Goal: Task Accomplishment & Management: Use online tool/utility

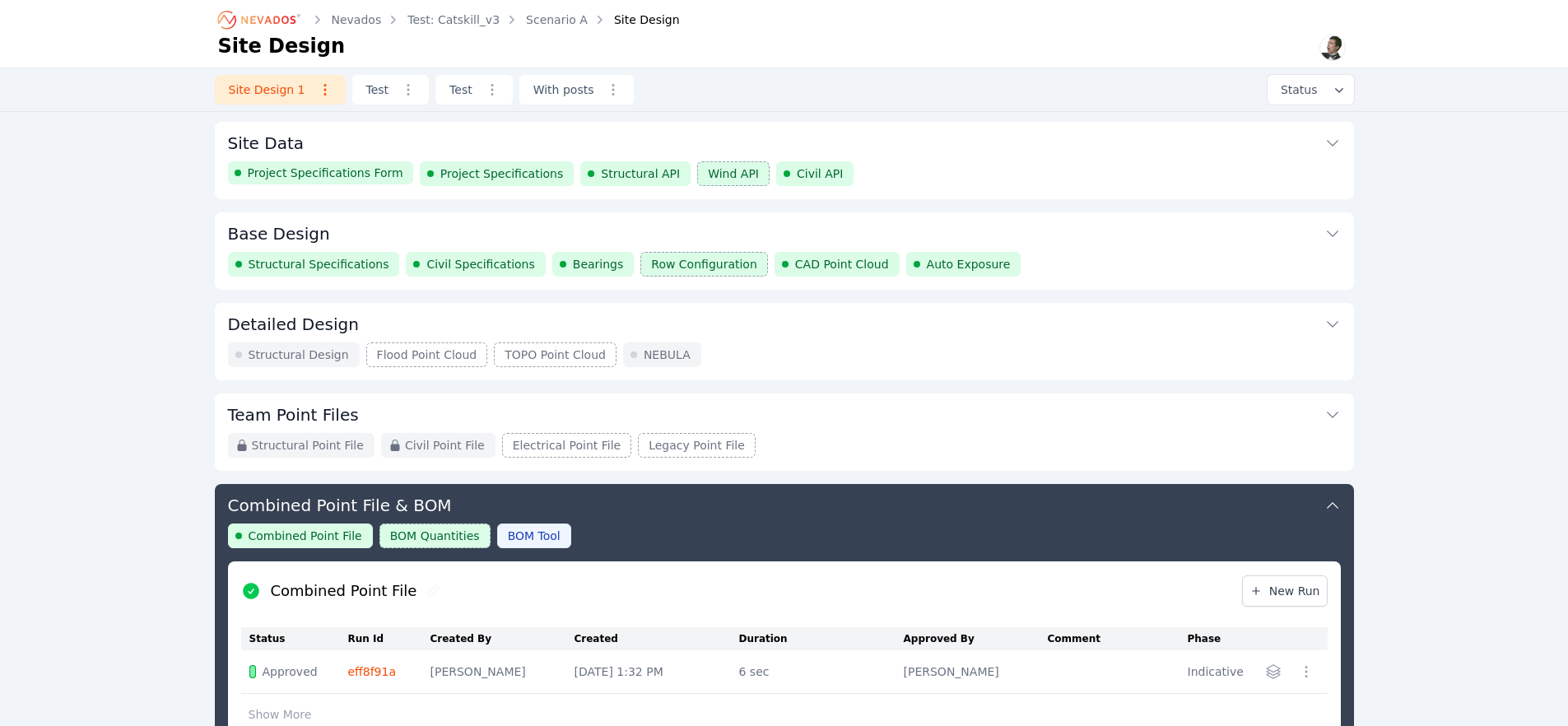
click at [1061, 248] on button "Base Design" at bounding box center [785, 233] width 1113 height 40
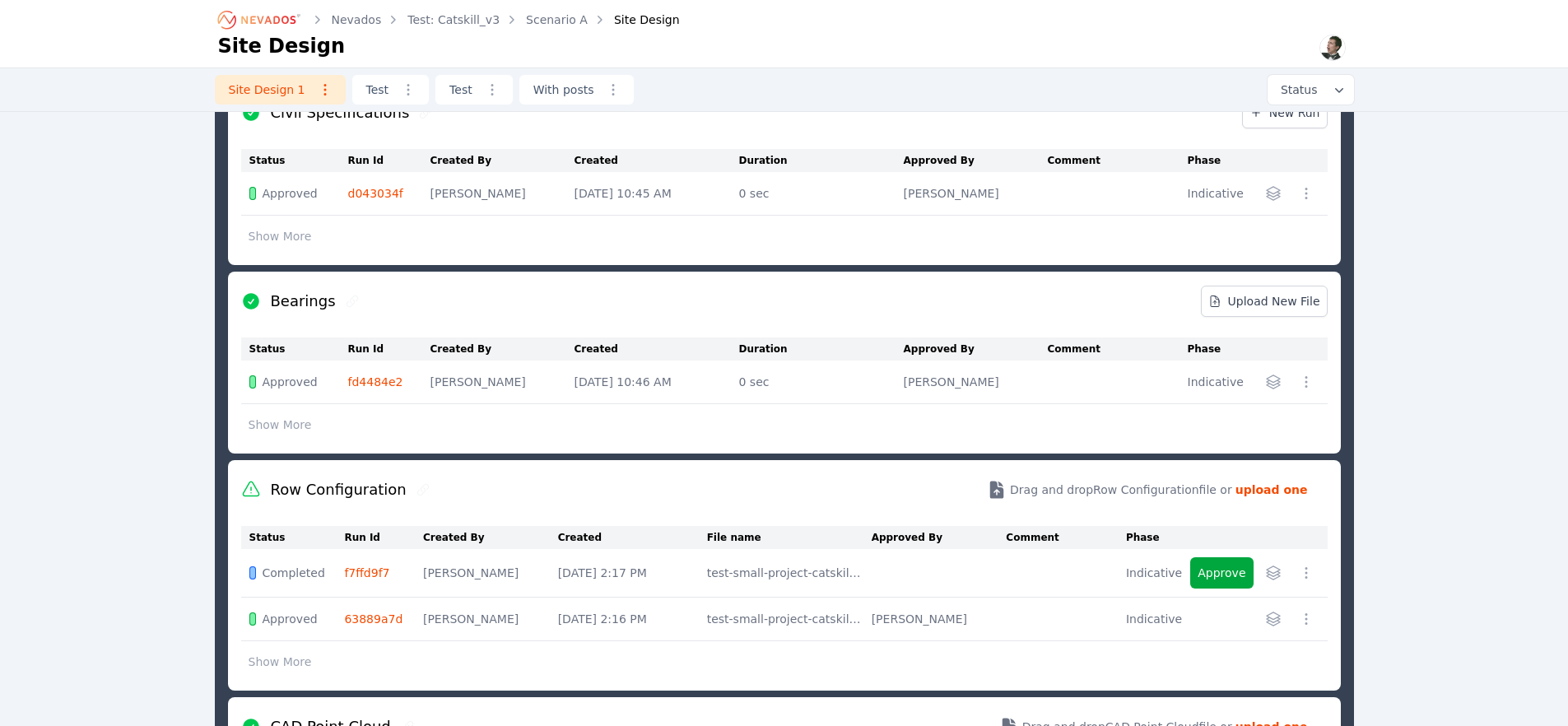
scroll to position [865, 0]
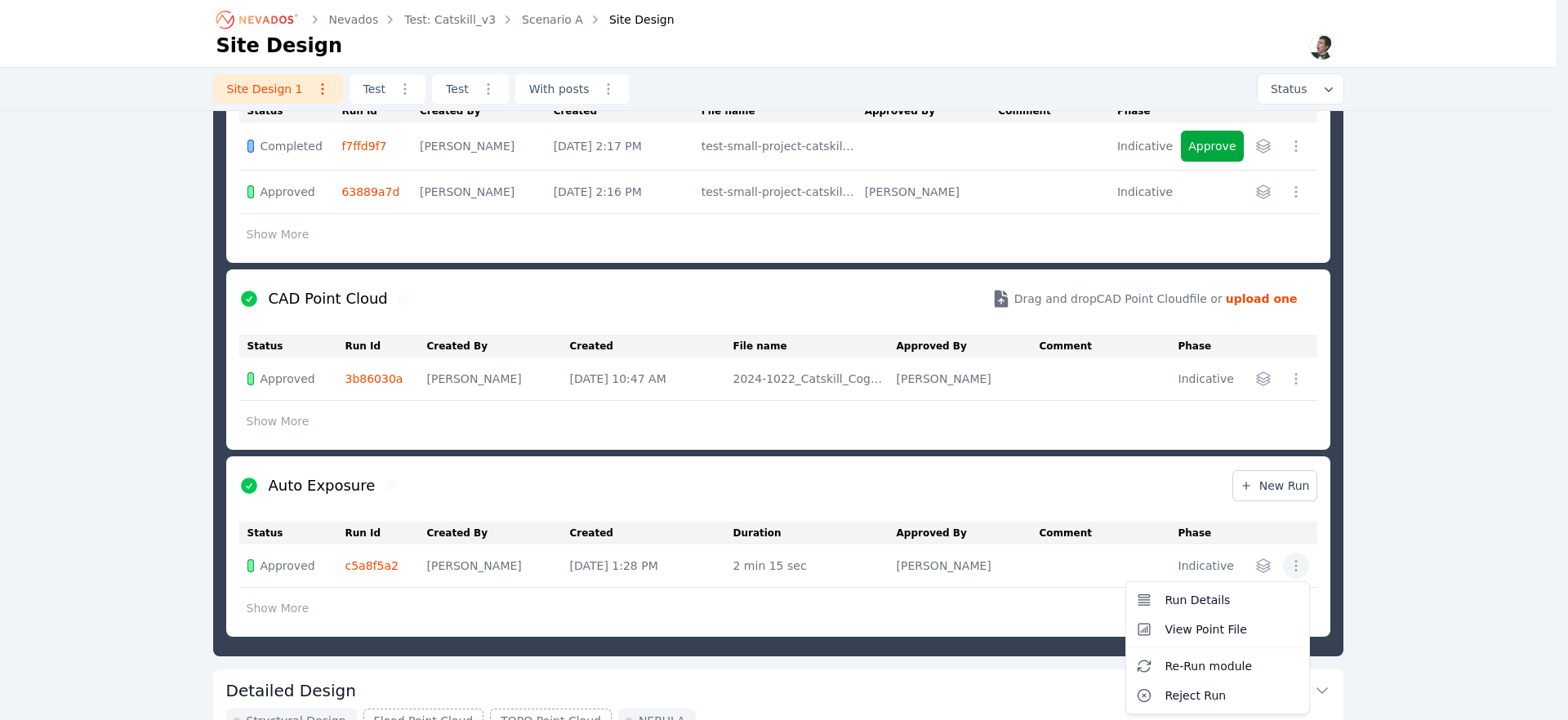
click at [1299, 569] on icon "button" at bounding box center [1296, 566] width 16 height 16
click at [1191, 634] on span "View Point File" at bounding box center [1205, 629] width 82 height 16
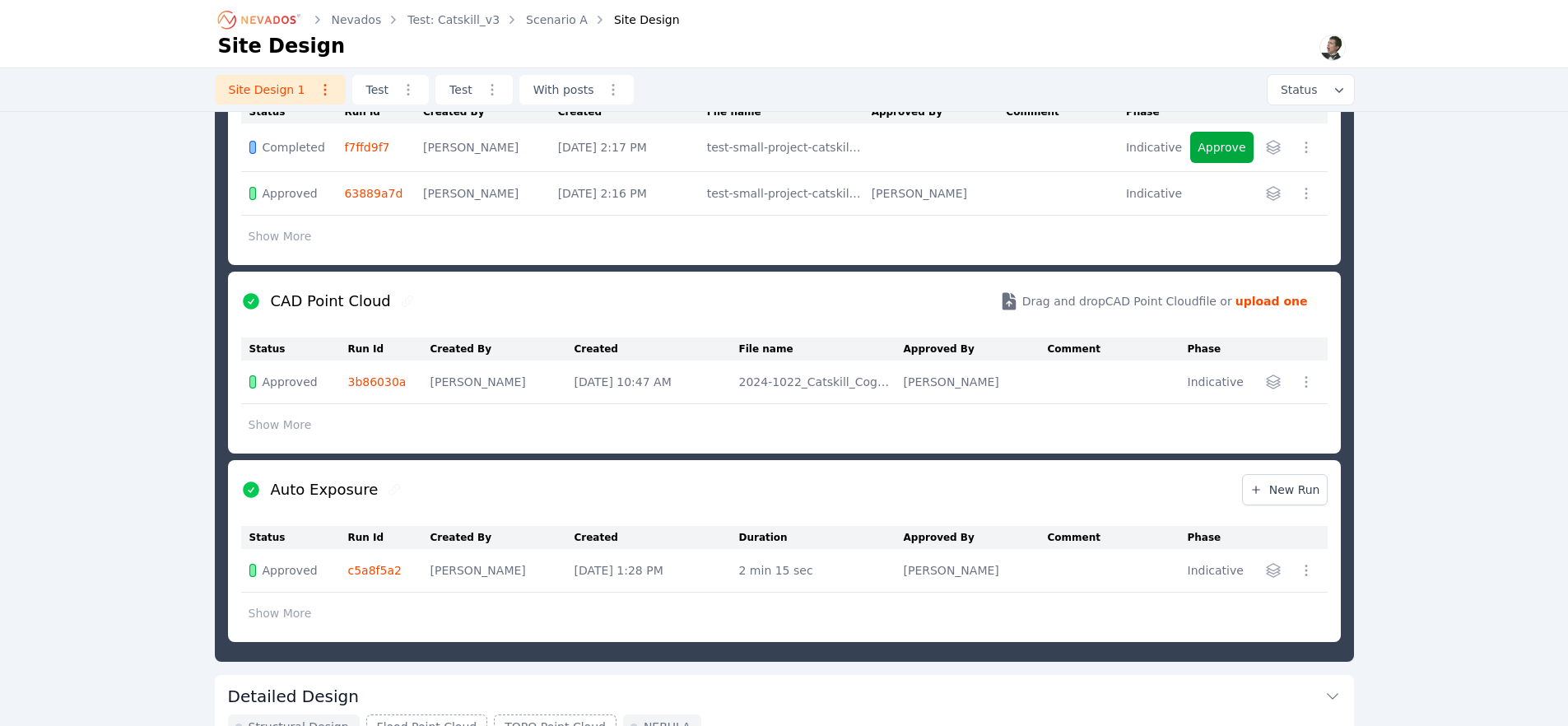
scroll to position [89, 0]
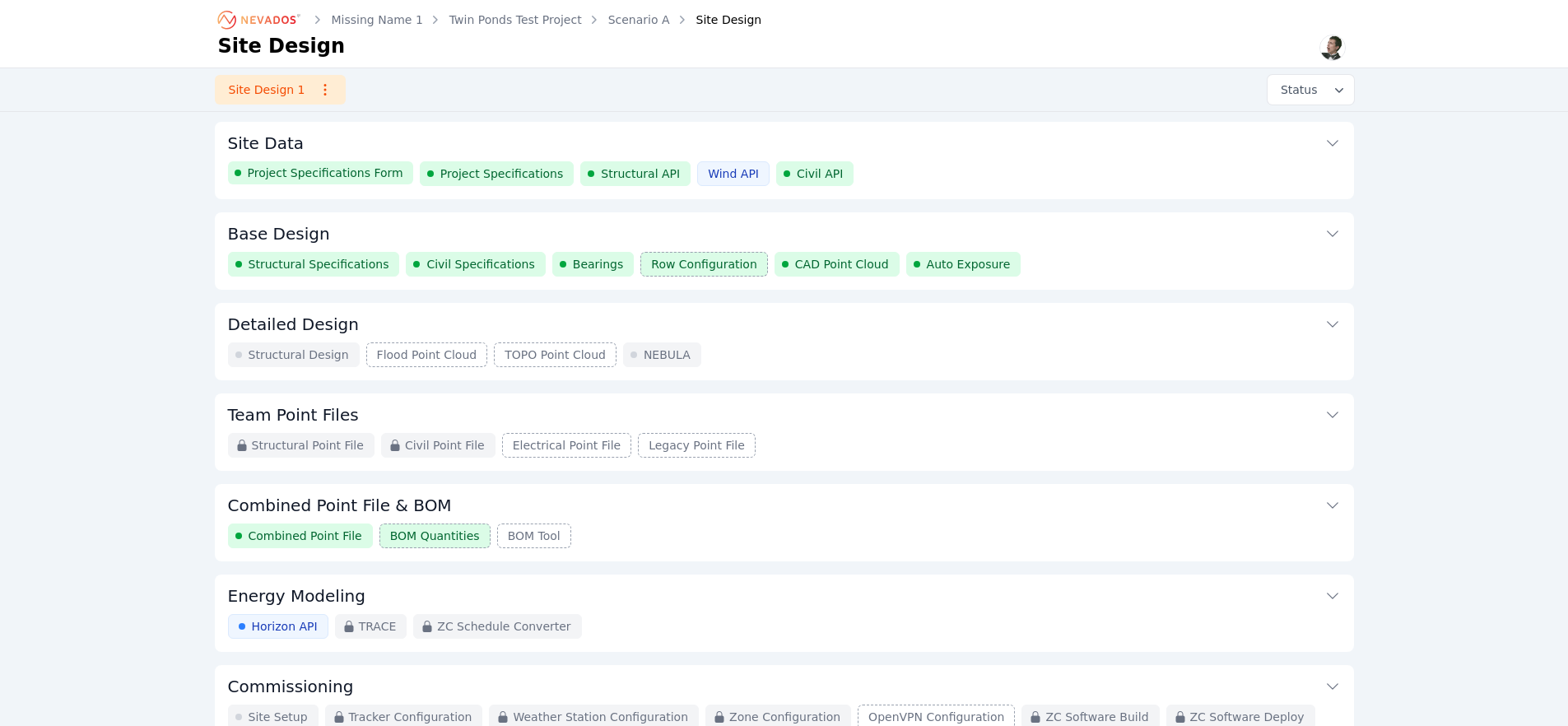
click at [1104, 269] on div "Structural Specifications Civil Specifications Bearings Row Configuration CAD P…" at bounding box center [785, 264] width 1113 height 25
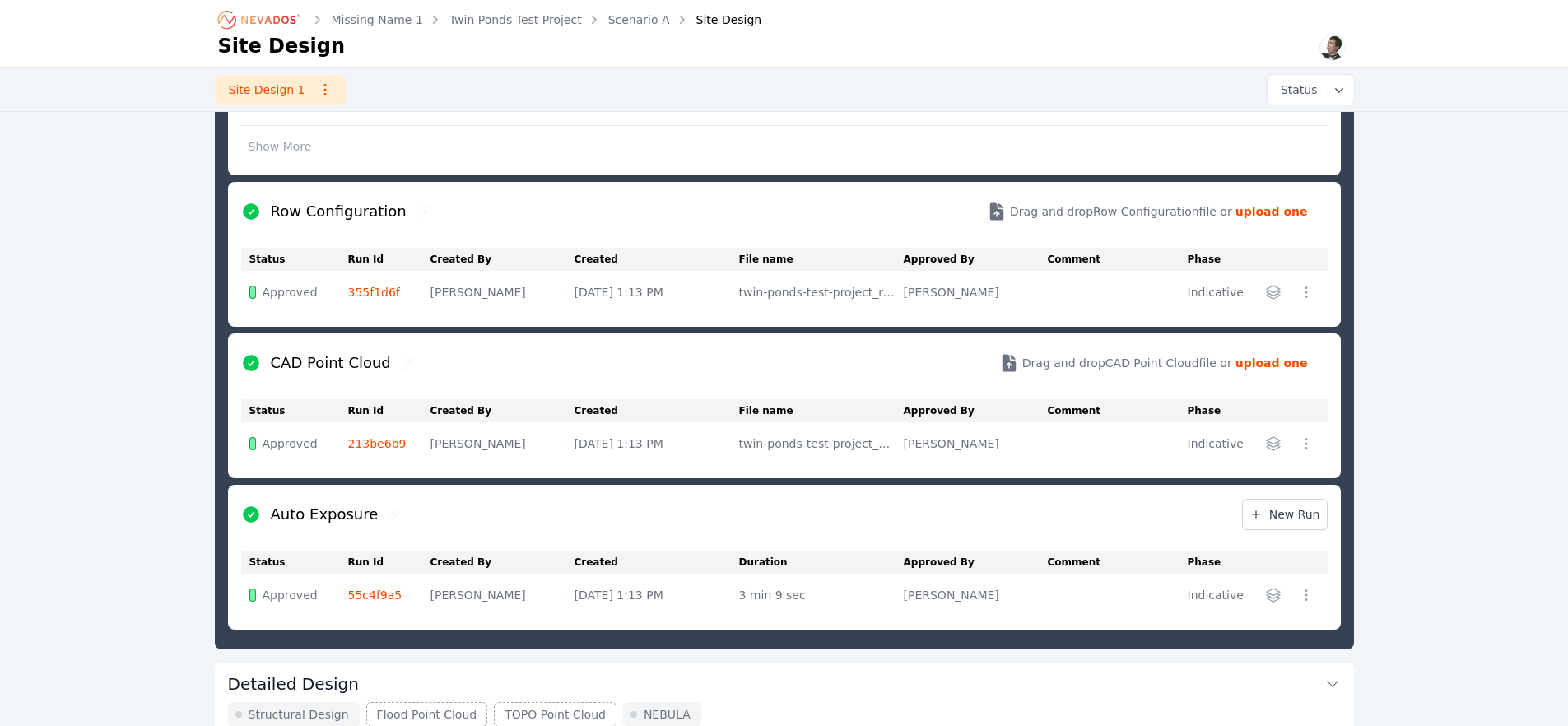
scroll to position [641, 0]
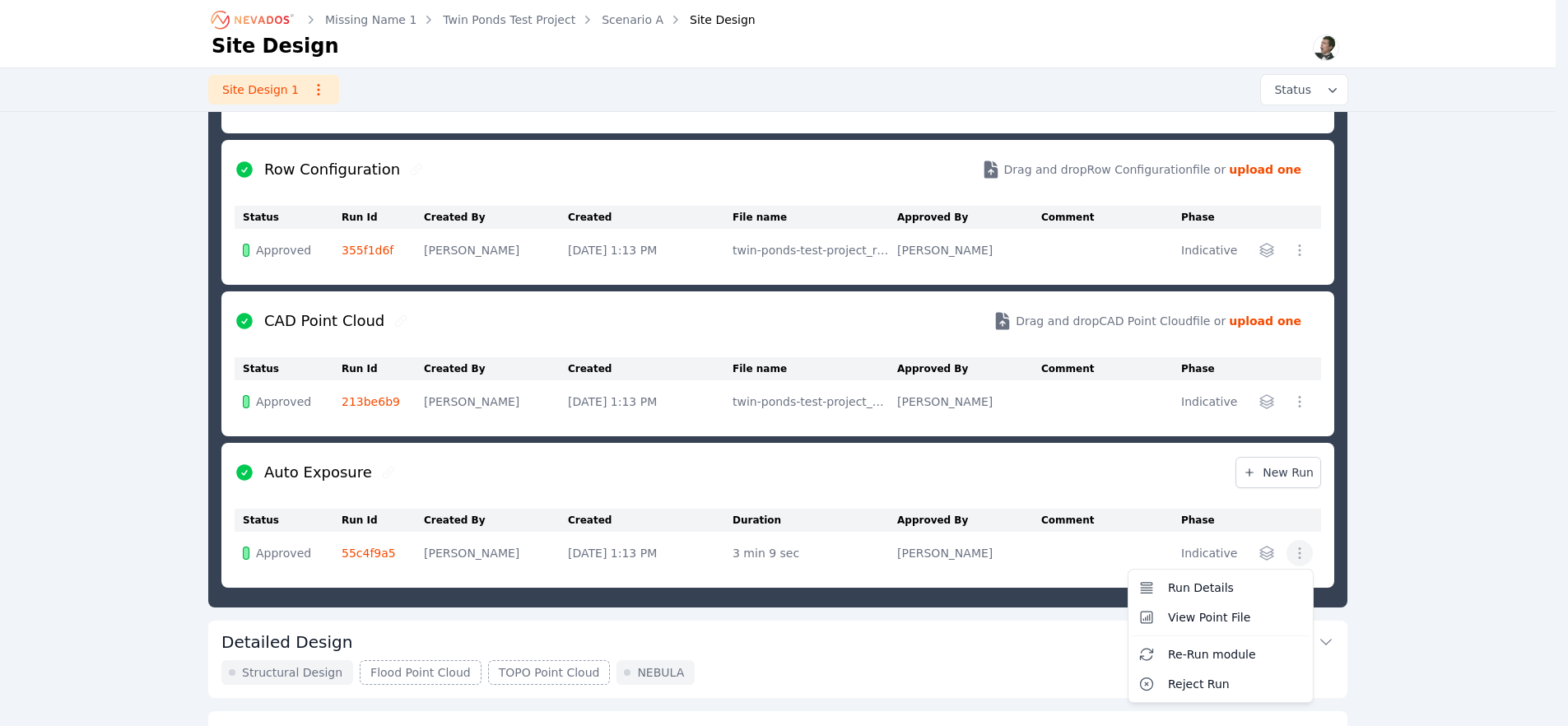
click at [1303, 553] on icon "button" at bounding box center [1300, 553] width 17 height 17
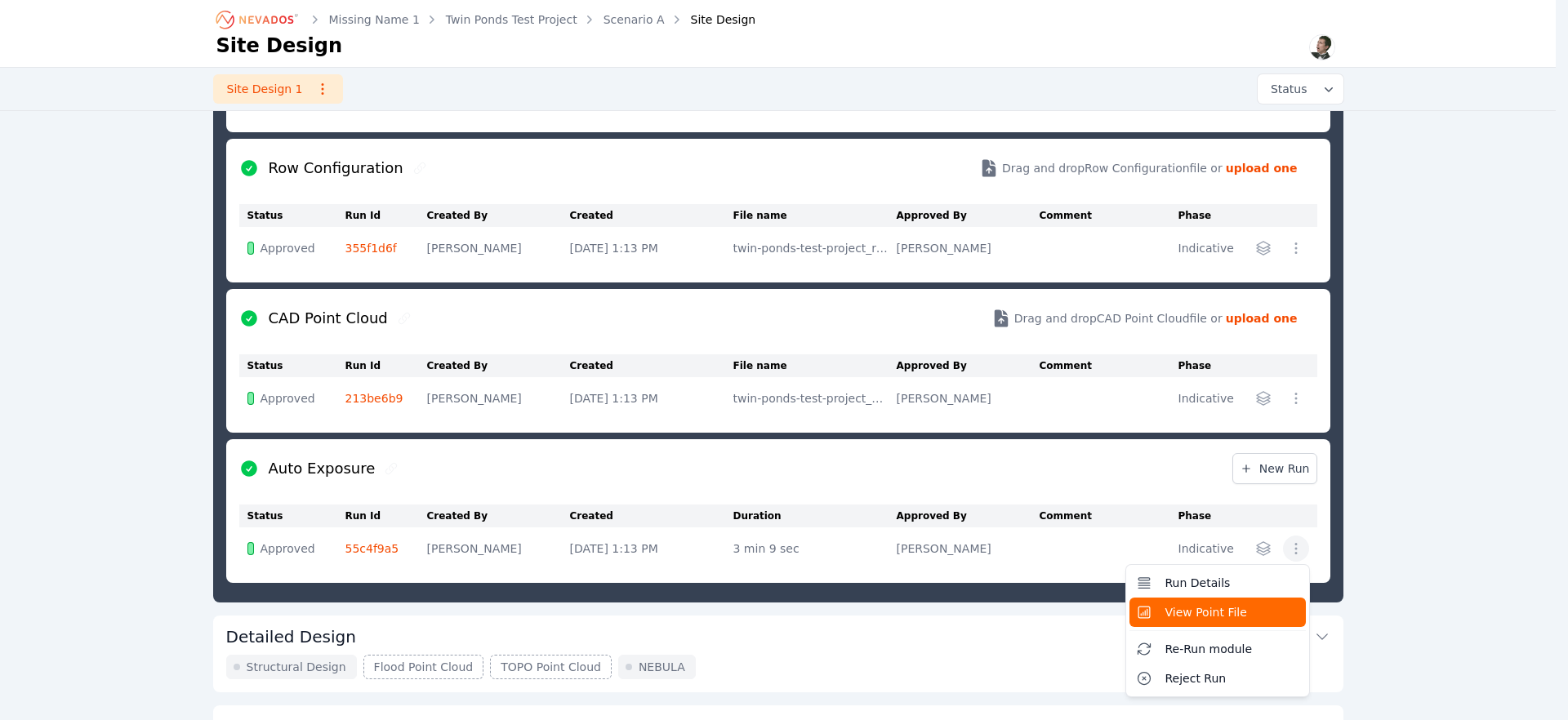
click at [1212, 612] on span "View Point File" at bounding box center [1205, 612] width 82 height 16
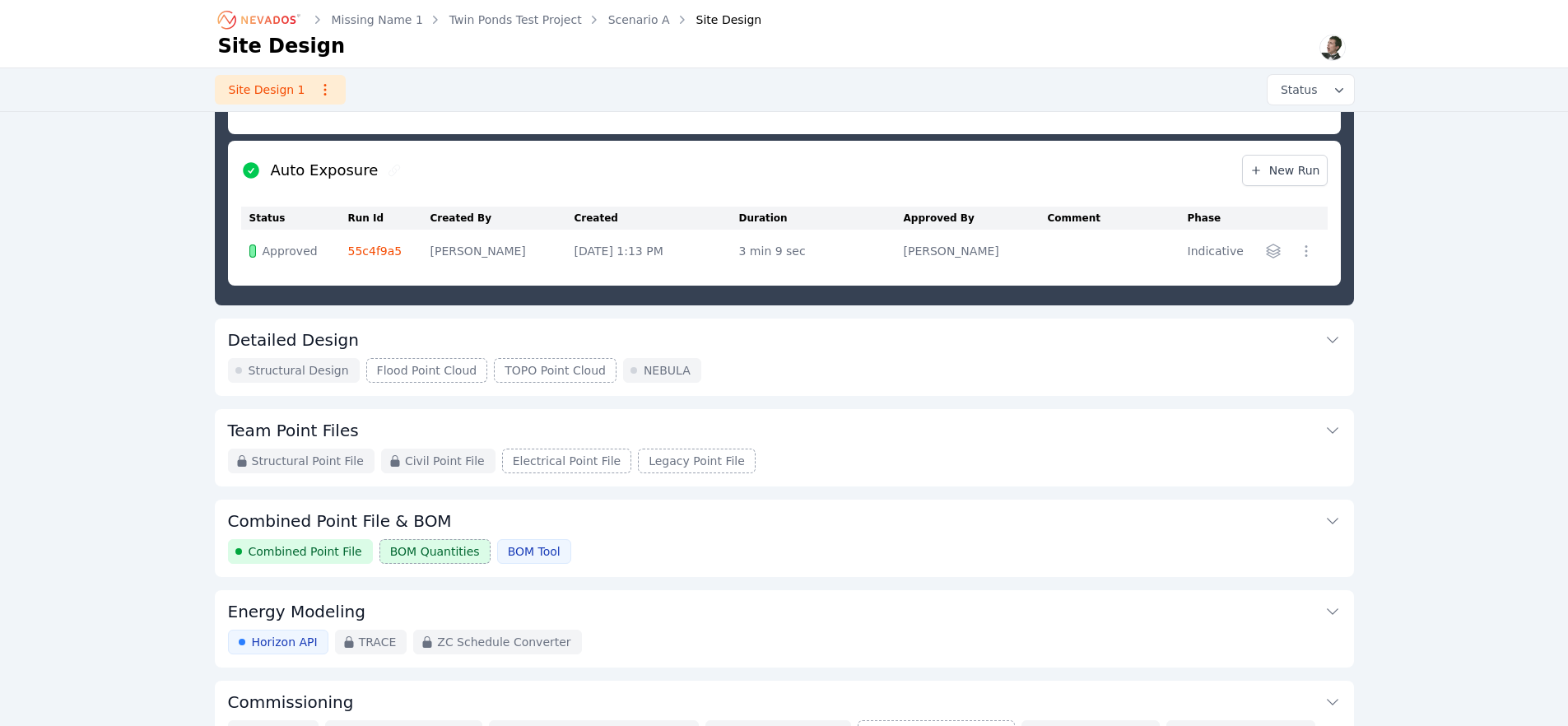
scroll to position [829, 0]
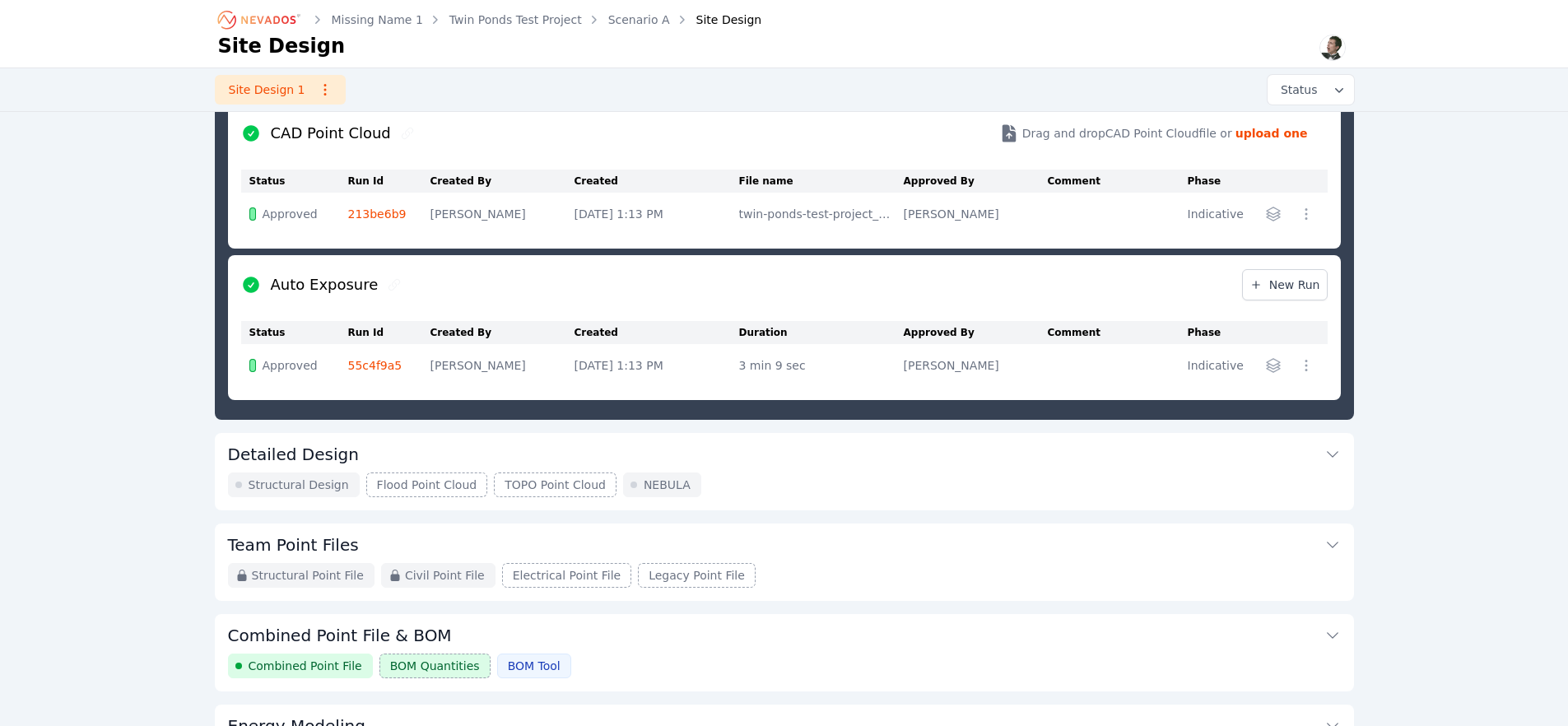
click at [1301, 370] on icon "button" at bounding box center [1306, 365] width 17 height 17
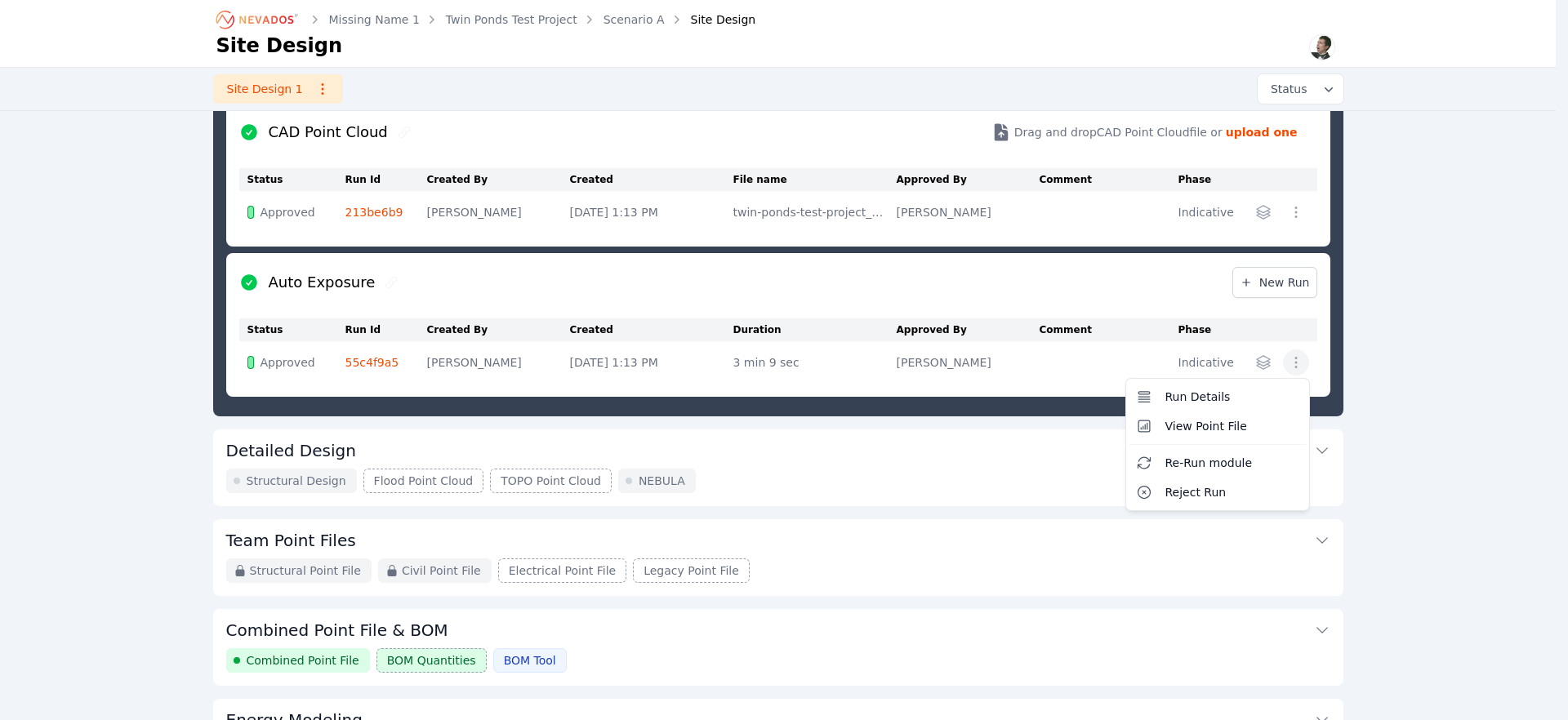
click at [1263, 364] on div "Run Details View Point File Re-Run module Reject Run" at bounding box center [1277, 362] width 63 height 26
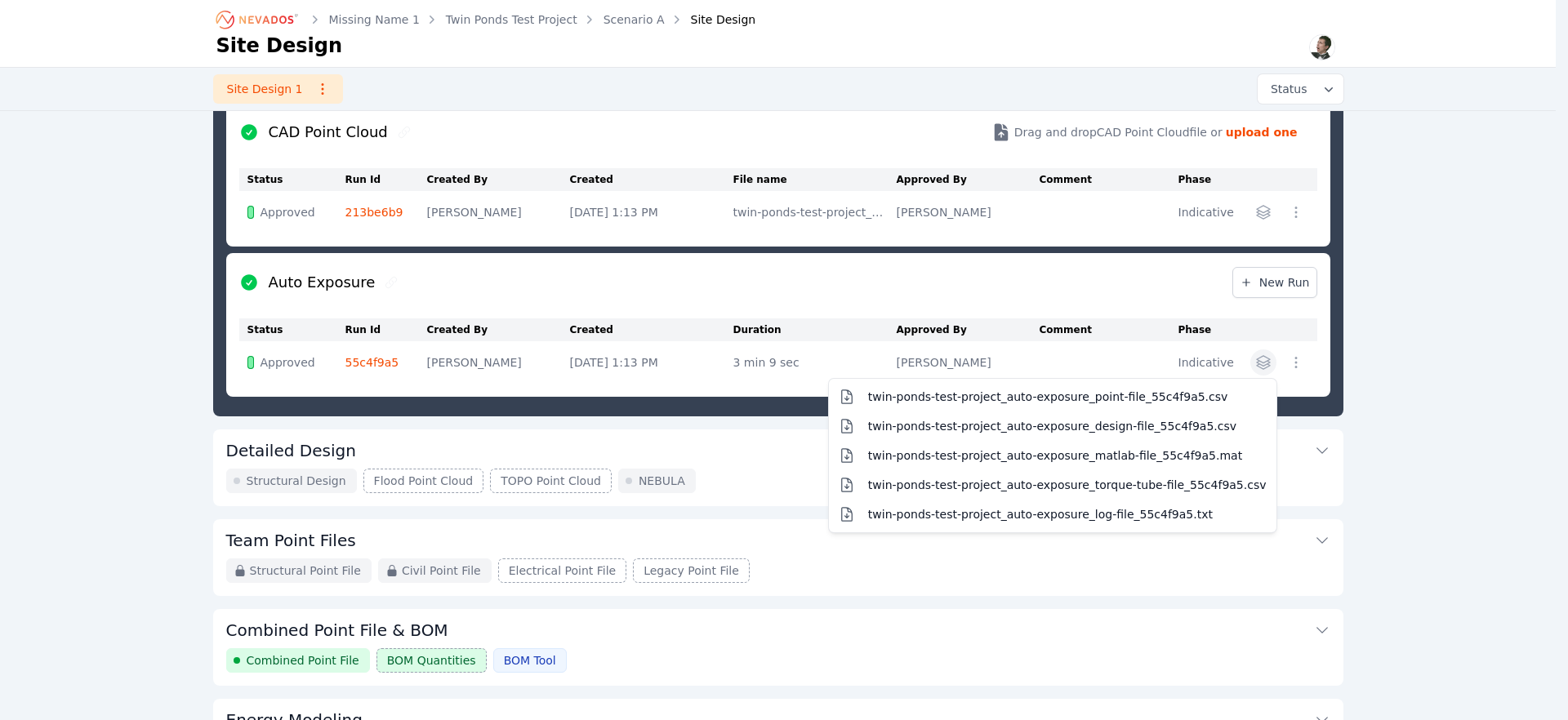
click at [1263, 364] on icon "button" at bounding box center [1262, 362] width 13 height 13
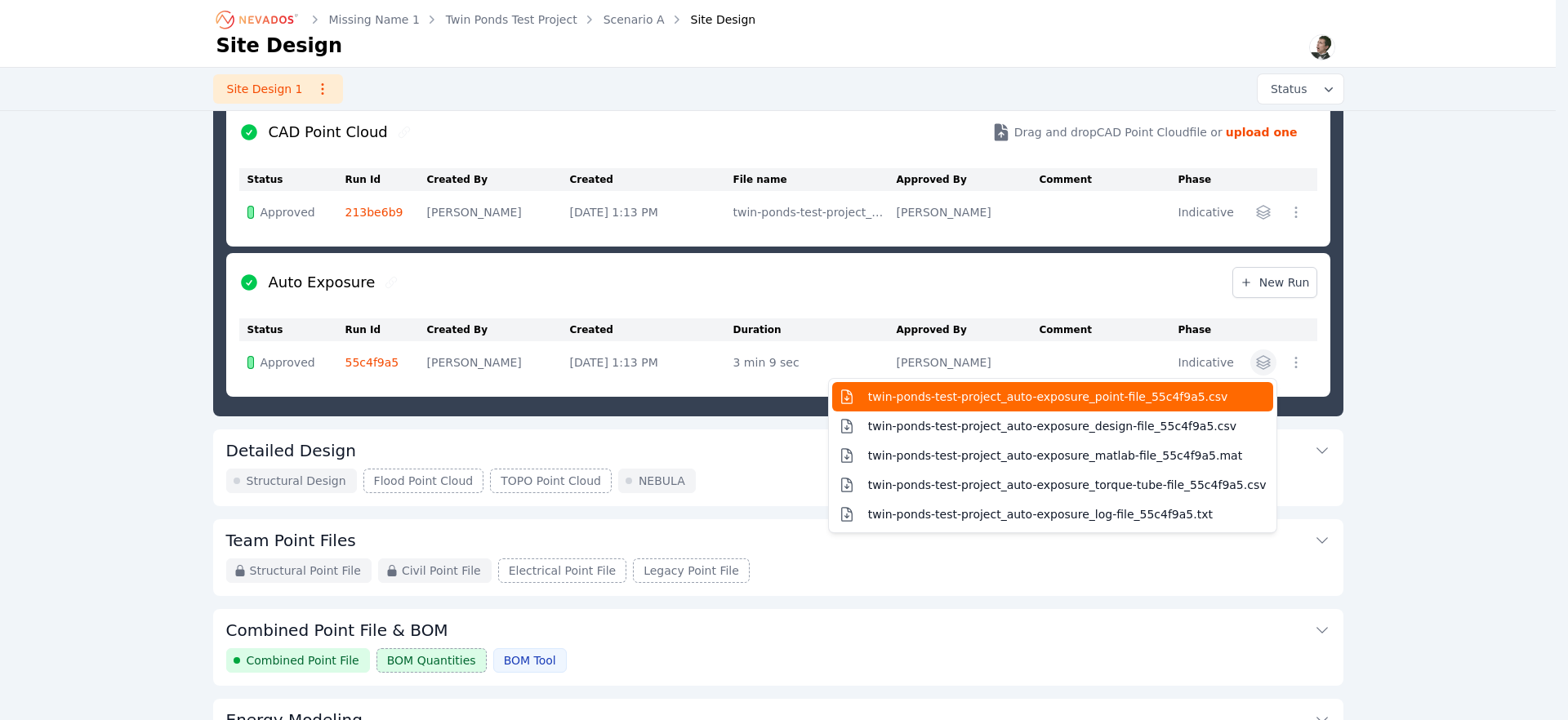
click at [1116, 403] on span "twin-ponds-test-project_auto-exposure_point-file_55c4f9a5.csv" at bounding box center [1047, 397] width 360 height 16
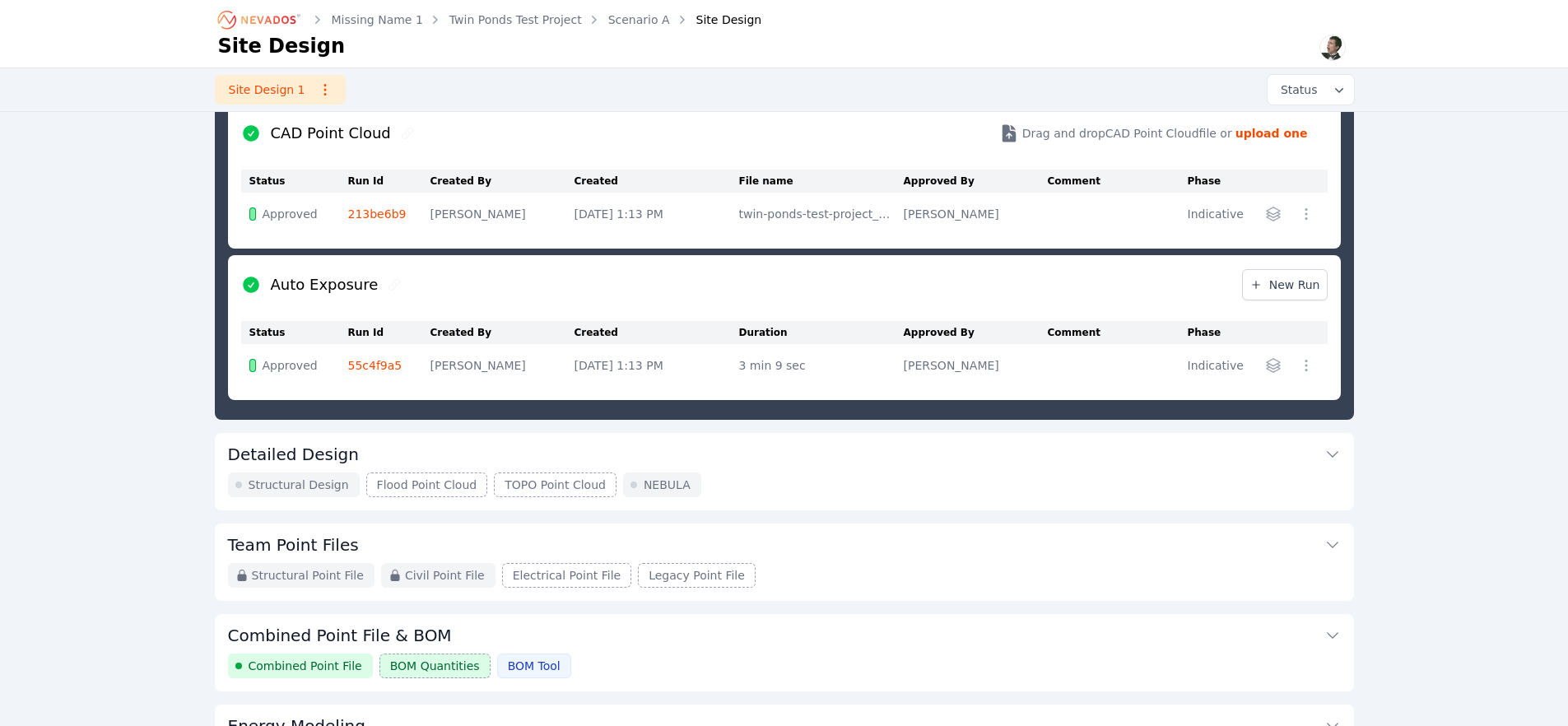
scroll to position [89, 0]
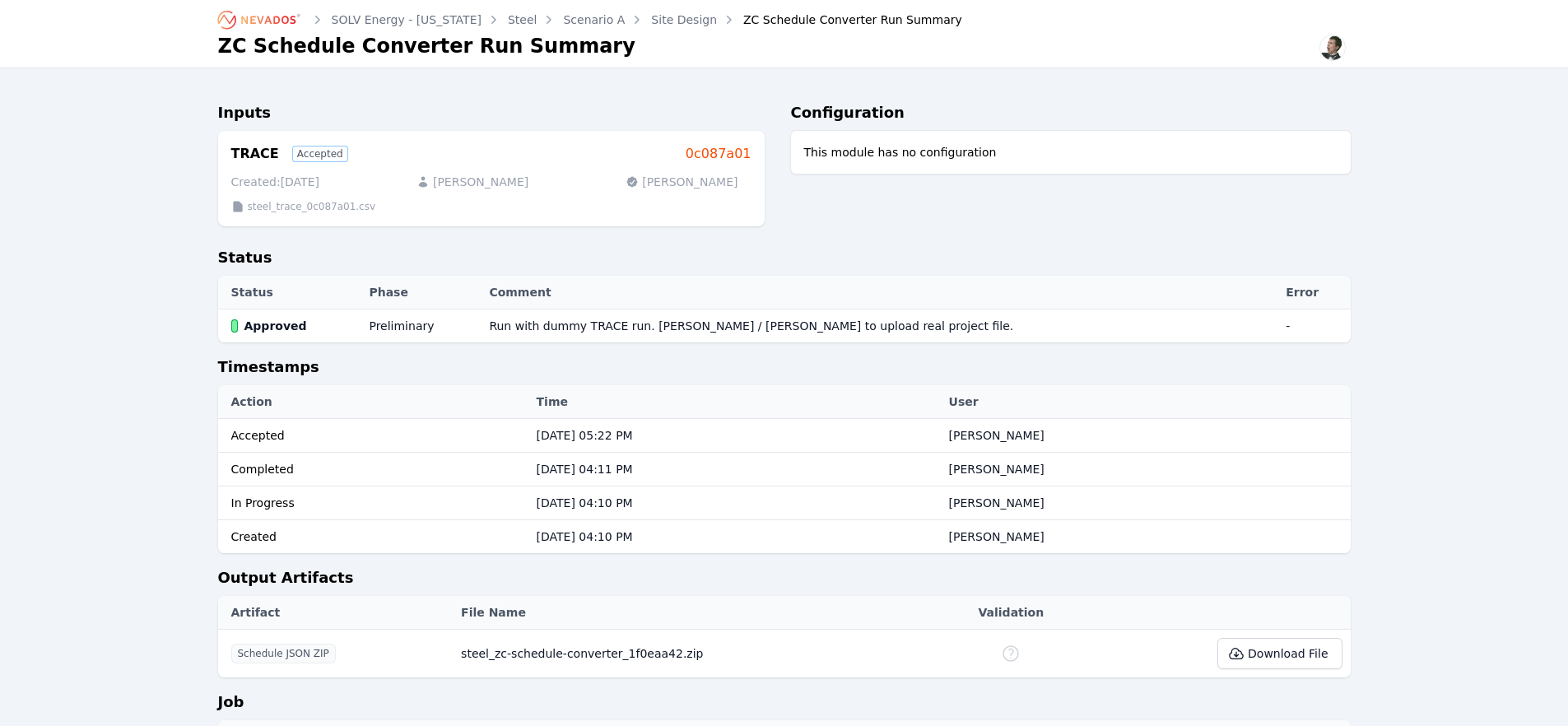
scroll to position [228, 0]
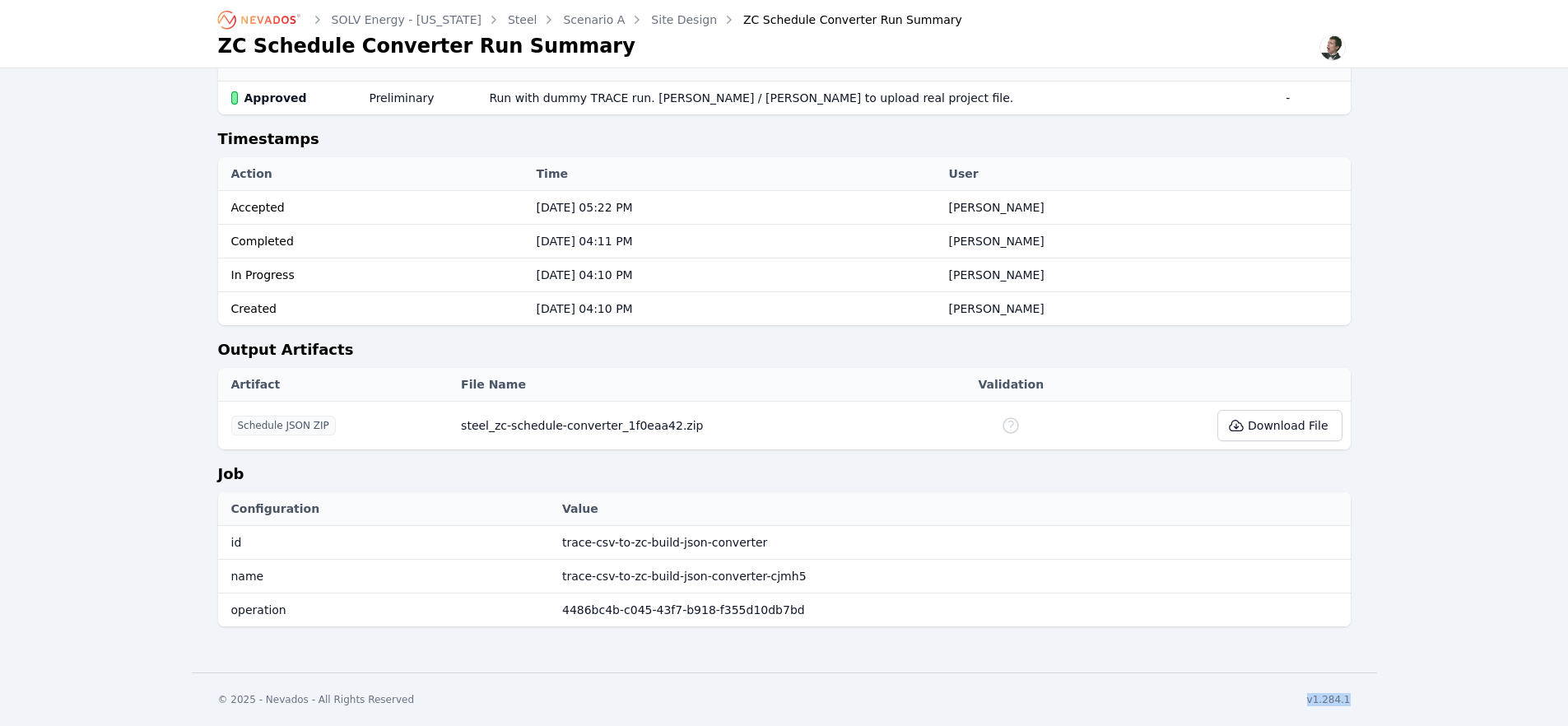
click at [651, 27] on link "Site Design" at bounding box center [684, 20] width 66 height 17
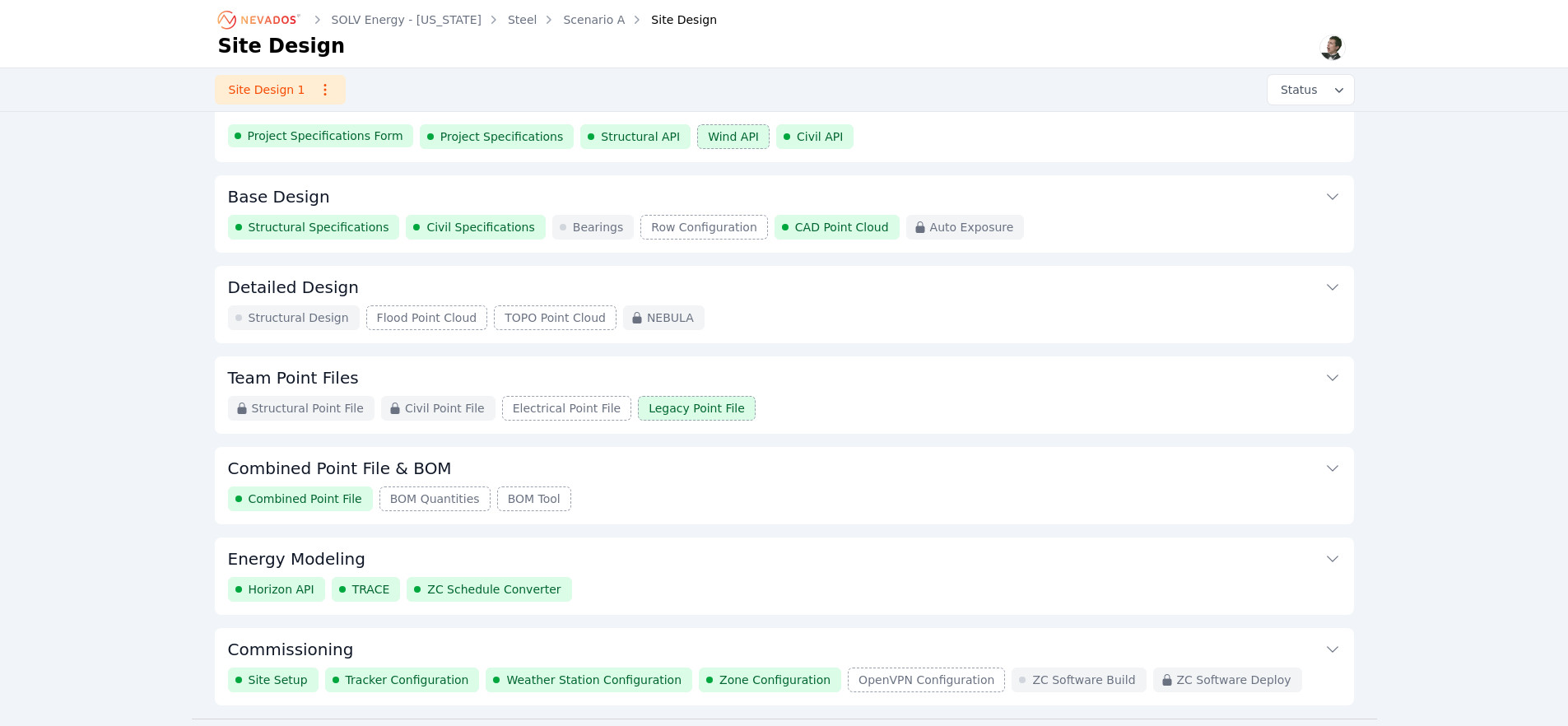
scroll to position [83, 0]
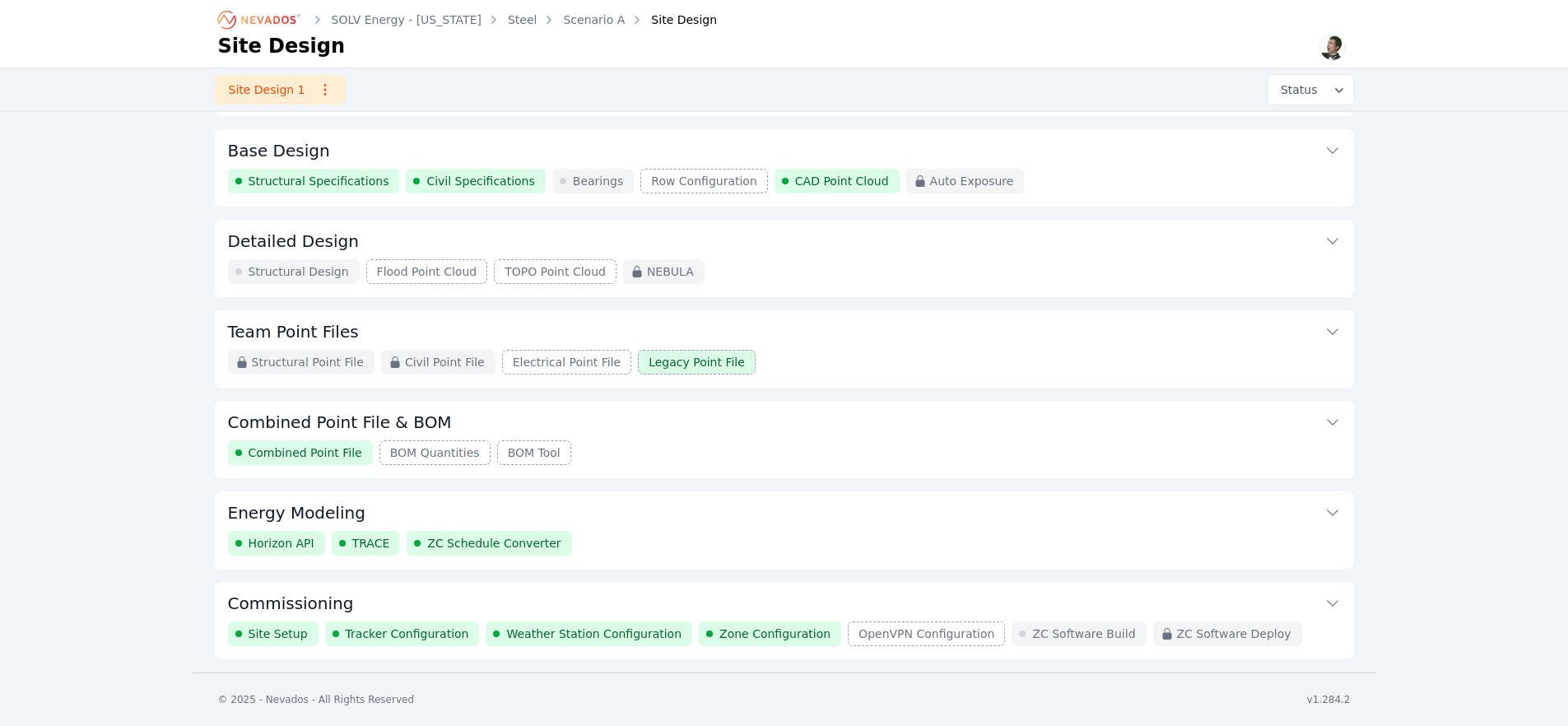
click at [344, 596] on button "Commissioning" at bounding box center [785, 602] width 1113 height 40
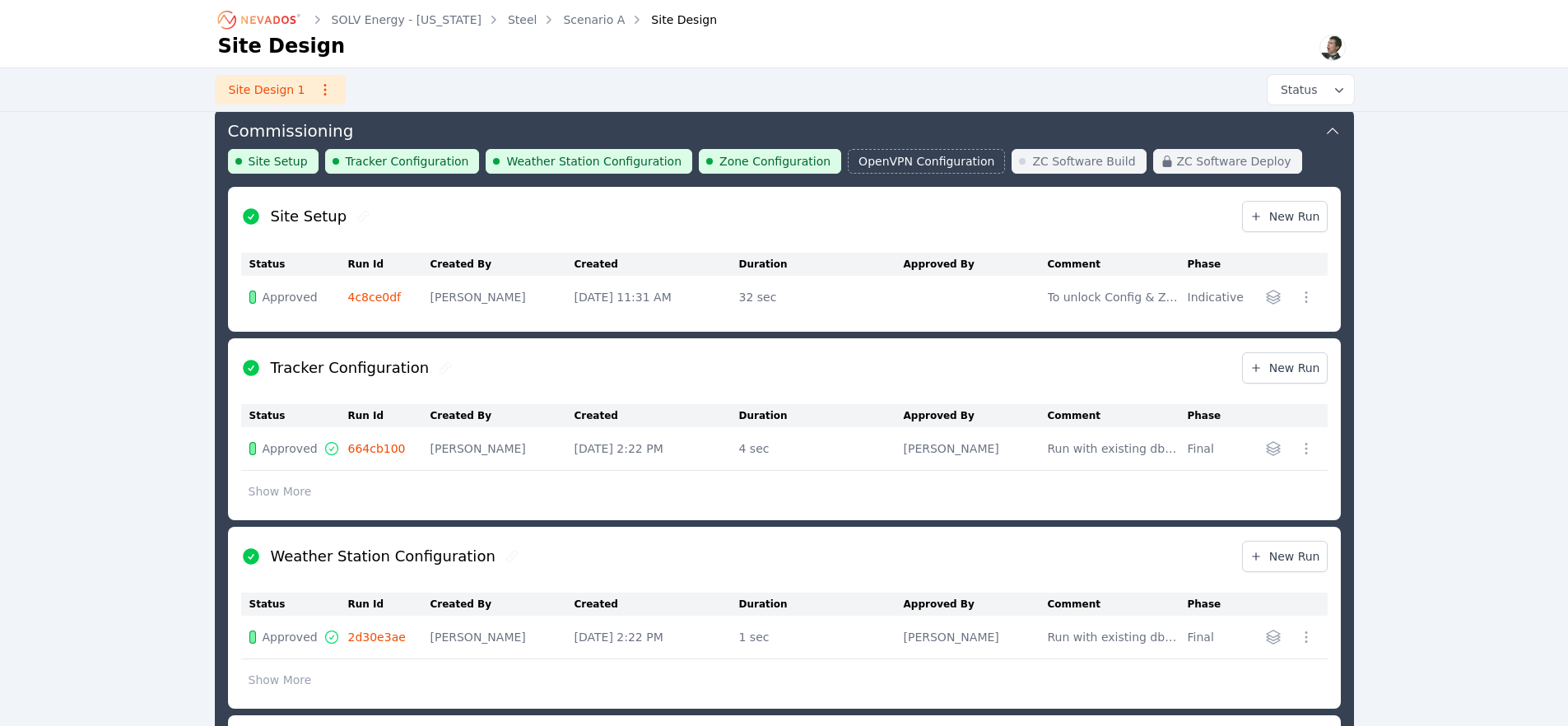
scroll to position [572, 0]
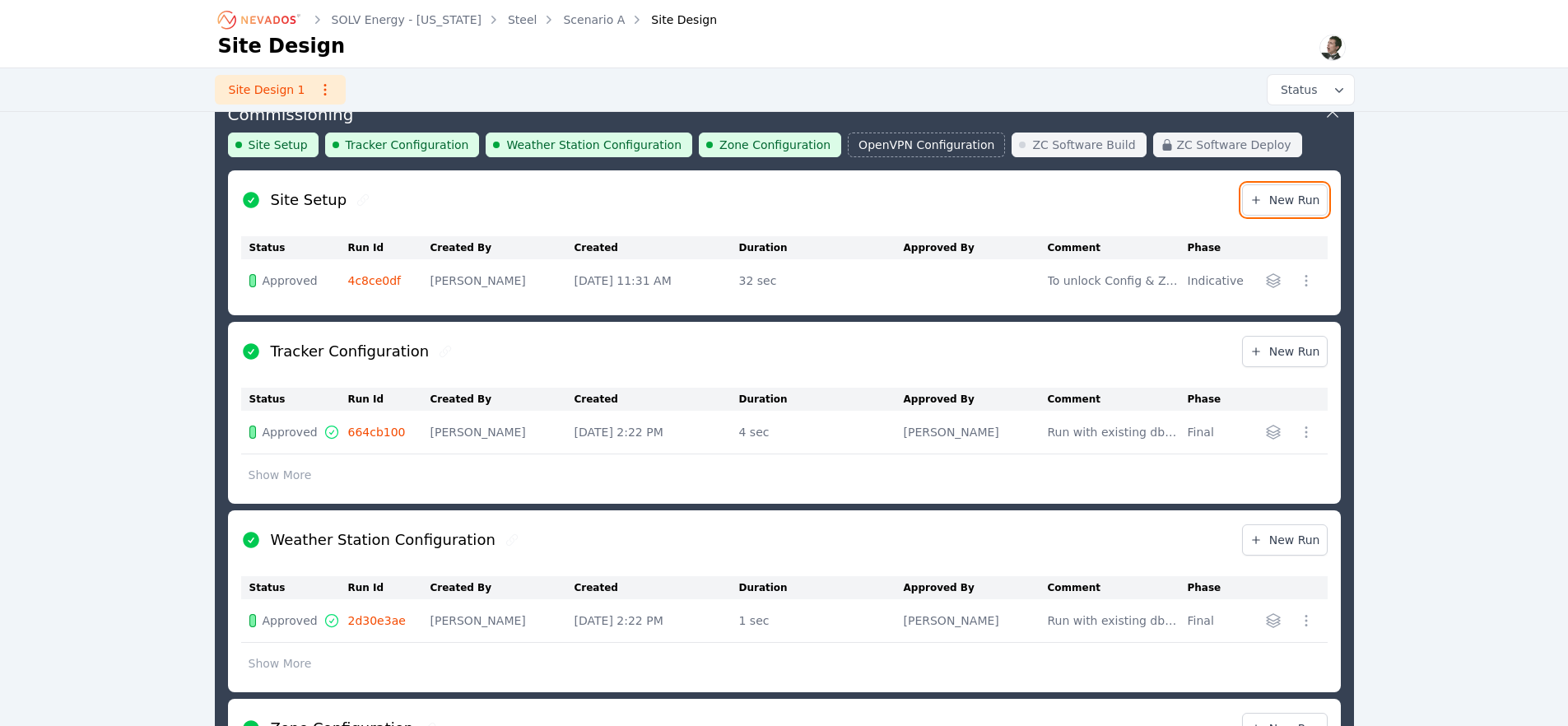
click at [1287, 204] on span "New Run" at bounding box center [1284, 200] width 71 height 17
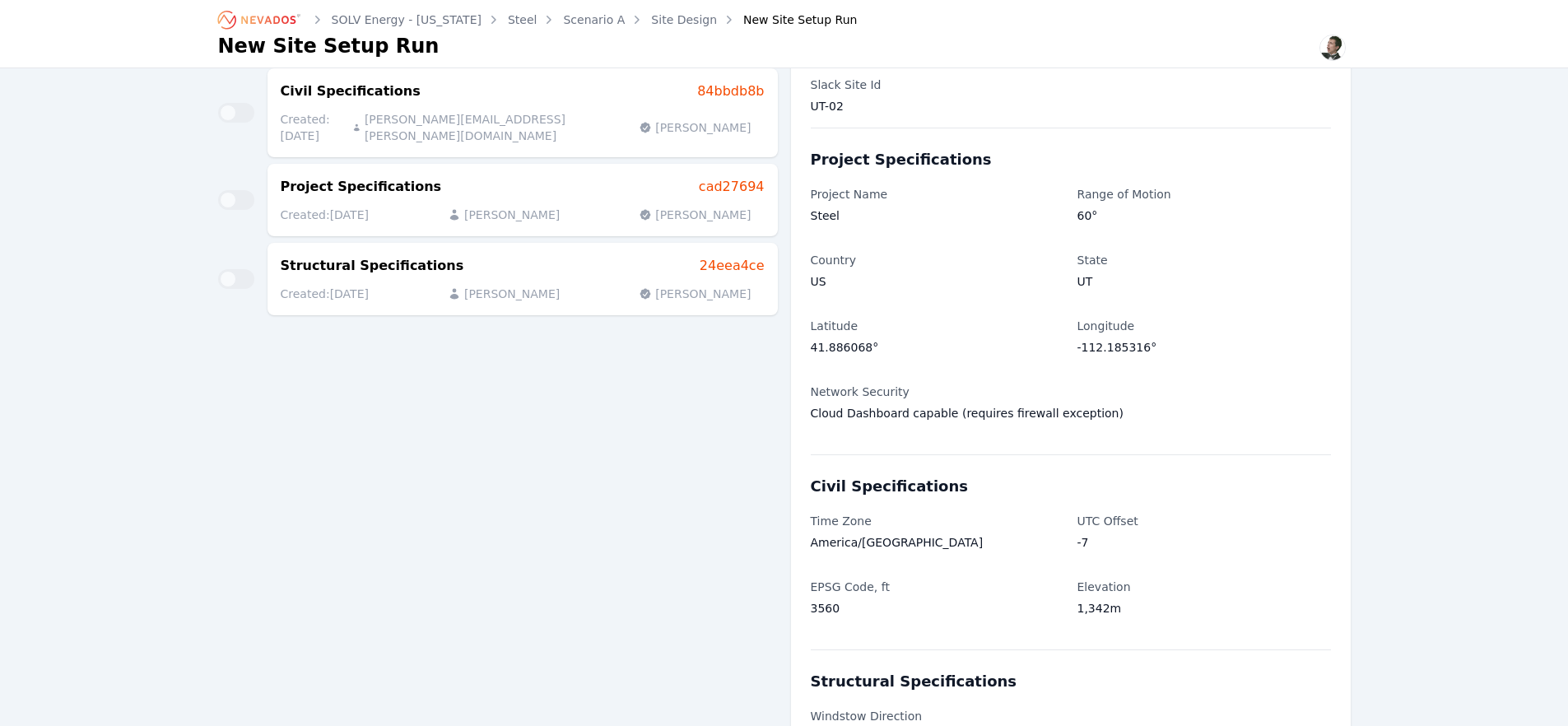
scroll to position [228, 0]
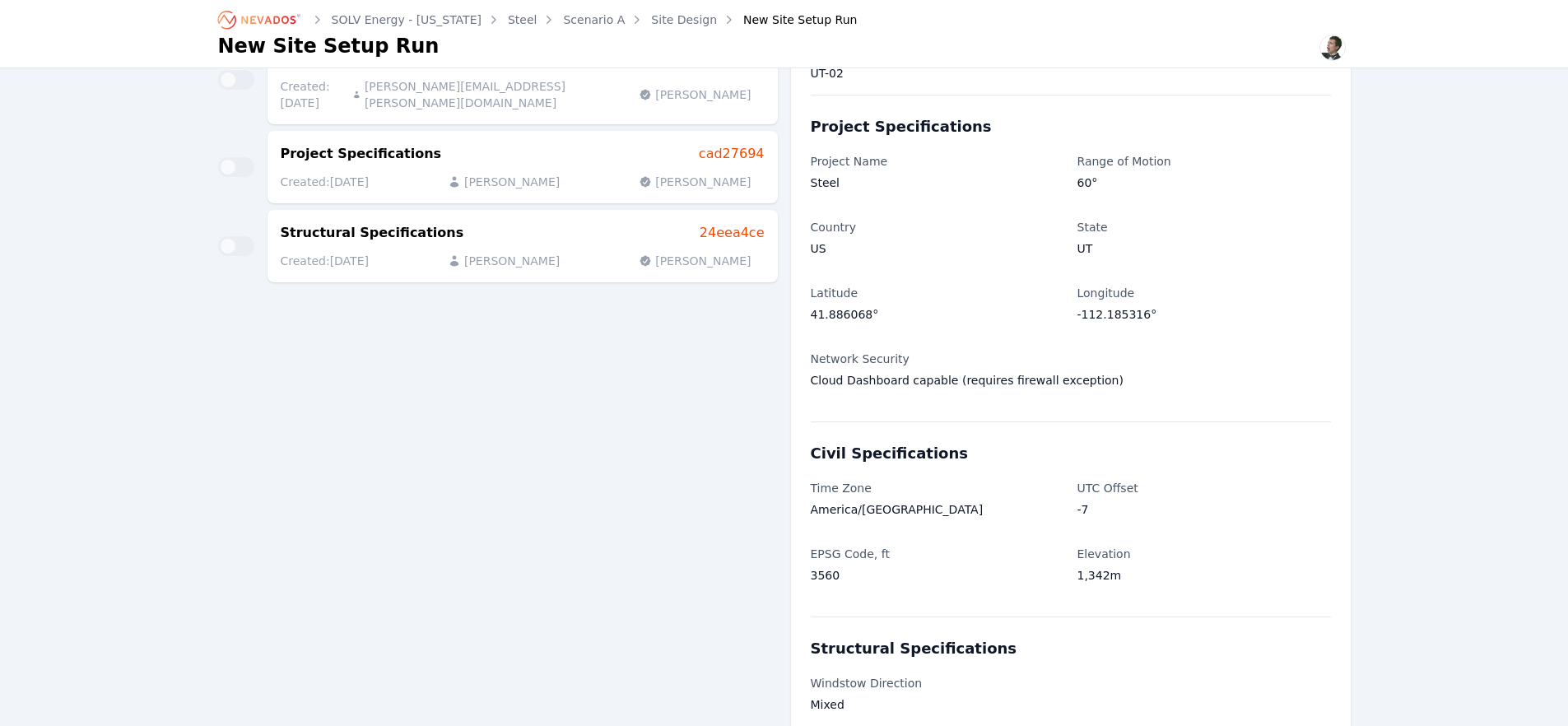
click at [1023, 385] on p "Cloud Dashboard capable (requires firewall exception)" at bounding box center [1071, 380] width 520 height 17
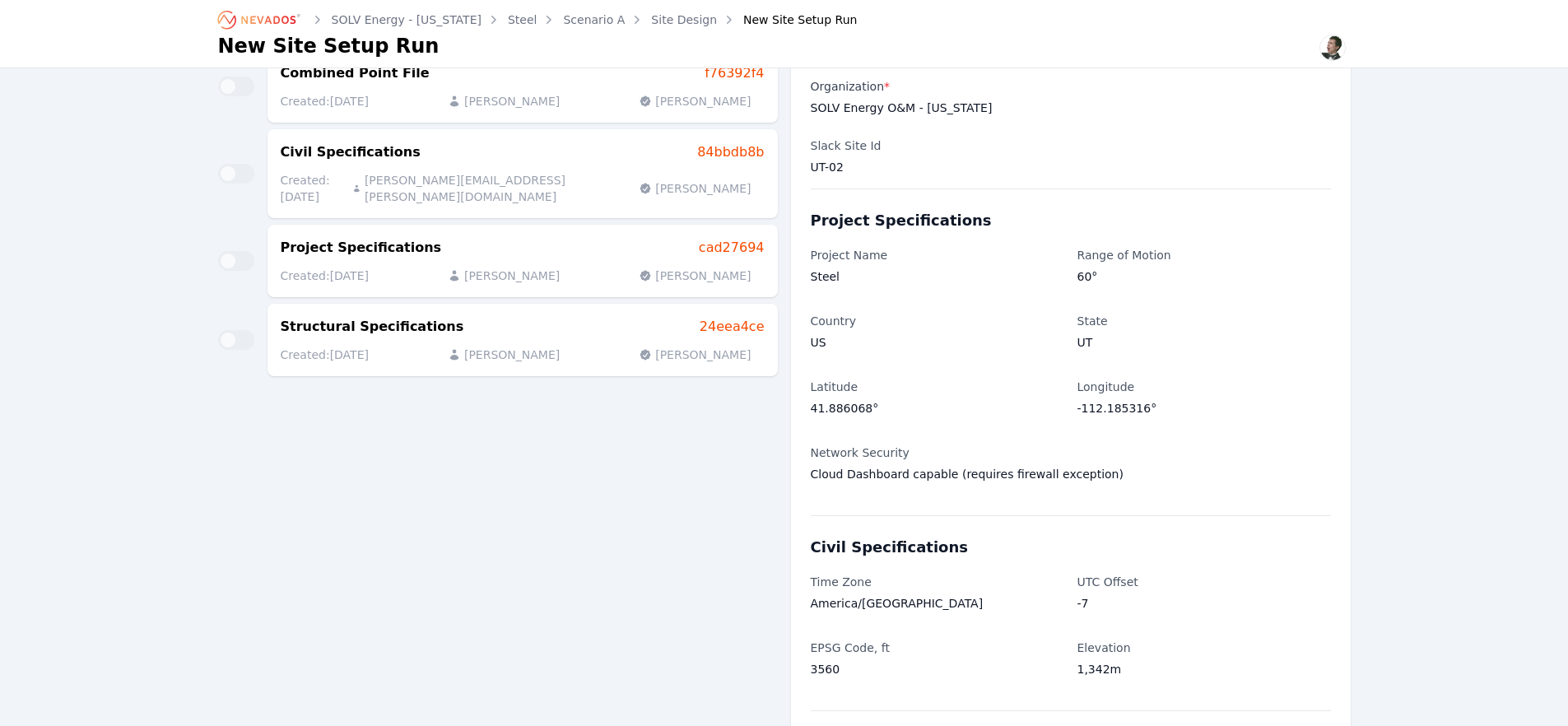
scroll to position [168, 0]
